Goal: Transaction & Acquisition: Purchase product/service

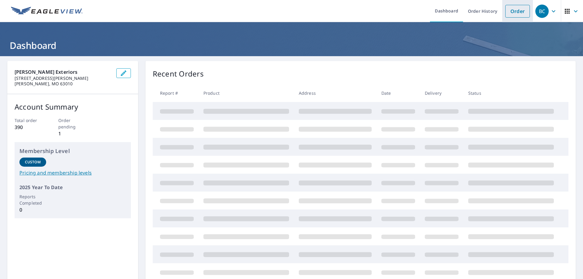
click at [517, 12] on link "Order" at bounding box center [517, 11] width 25 height 13
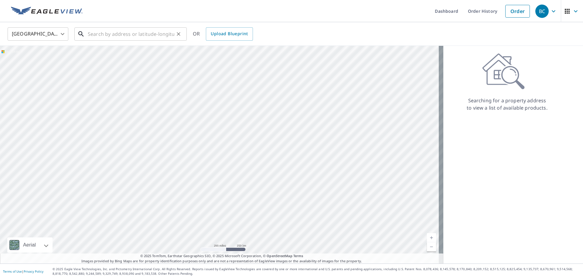
click at [150, 34] on input "text" at bounding box center [131, 34] width 87 height 17
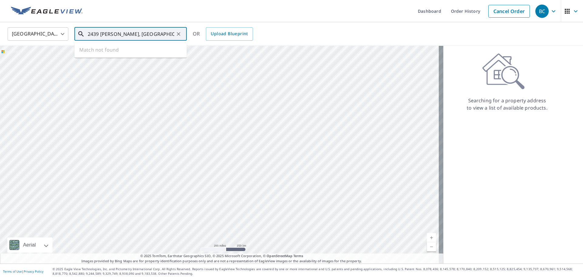
click at [110, 36] on input "2439 [PERSON_NAME], [GEOGRAPHIC_DATA][PERSON_NAME]" at bounding box center [131, 34] width 87 height 17
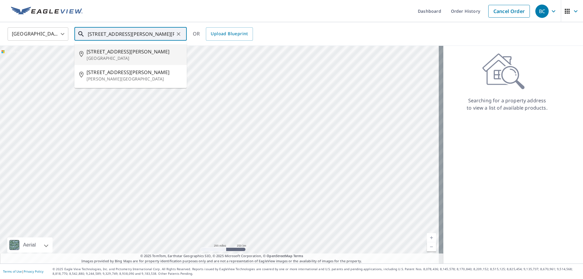
click at [122, 57] on p "[GEOGRAPHIC_DATA]" at bounding box center [134, 58] width 95 height 6
type input "[STREET_ADDRESS][PERSON_NAME][PERSON_NAME]"
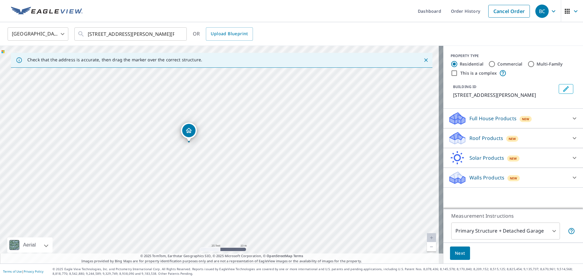
drag, startPoint x: 253, startPoint y: 155, endPoint x: 240, endPoint y: 169, distance: 19.4
click at [240, 169] on div "[STREET_ADDRESS][PERSON_NAME]" at bounding box center [221, 155] width 443 height 218
click at [497, 138] on p "Roof Products" at bounding box center [486, 137] width 34 height 7
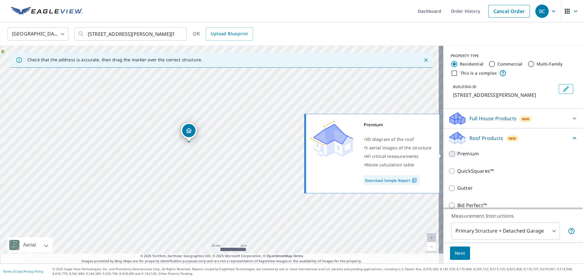
click at [450, 155] on input "Premium" at bounding box center [452, 153] width 9 height 7
checkbox input "true"
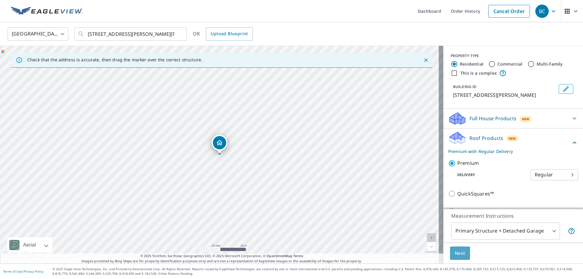
click at [455, 254] on span "Next" at bounding box center [460, 254] width 10 height 8
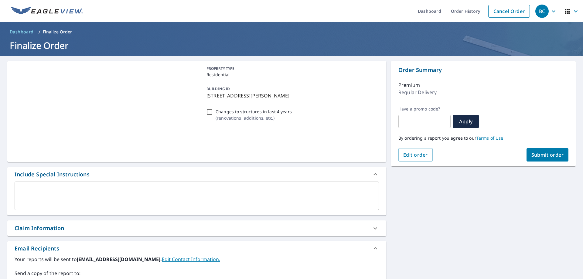
scroll to position [107, 0]
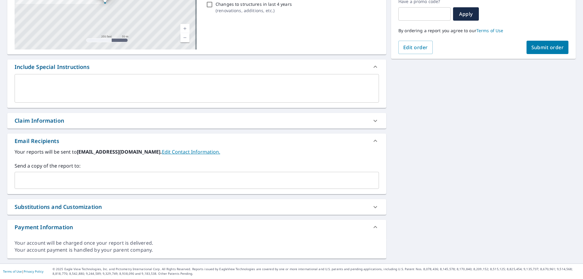
click at [87, 175] on input "text" at bounding box center [192, 181] width 350 height 12
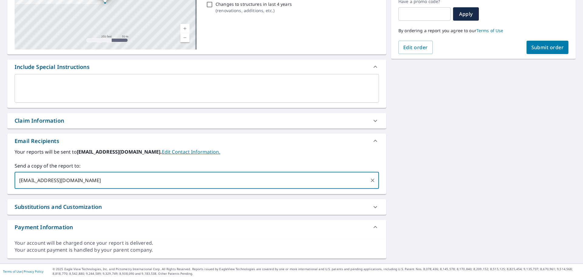
type input "[EMAIL_ADDRESS][DOMAIN_NAME]"
click at [531, 50] on span "Submit order" at bounding box center [547, 47] width 32 height 7
checkbox input "true"
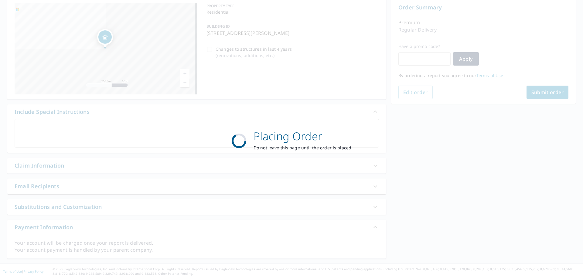
scroll to position [63, 0]
